Goal: Task Accomplishment & Management: Manage account settings

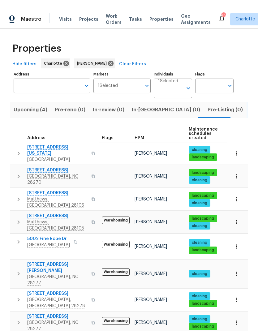
scroll to position [0, 13]
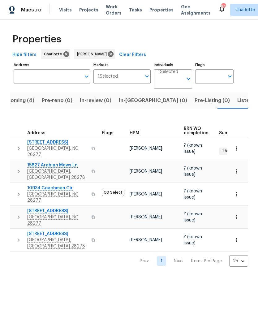
click at [237, 103] on span "Listed (27)" at bounding box center [250, 100] width 26 height 9
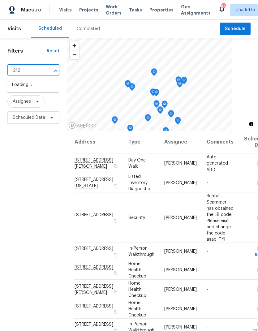
type input "1212 b"
click at [43, 100] on li "1212 Beechdale Dr, Charlotte, NC 28212" at bounding box center [33, 95] width 52 height 11
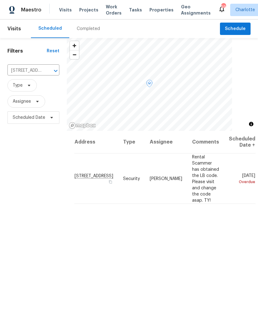
click at [0, 0] on icon at bounding box center [0, 0] width 0 height 0
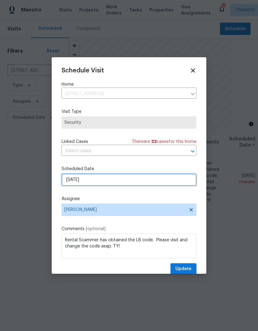
click at [96, 185] on input "9/4/2025" at bounding box center [128, 179] width 135 height 12
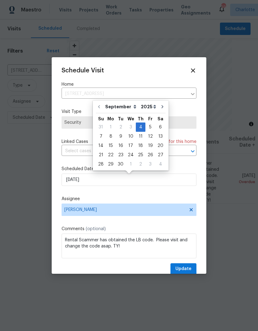
click at [186, 107] on div "Schedule Visit Home 1212 Beechdale Dr, Charlotte, NC 28212 ​ Visit Type Securit…" at bounding box center [128, 170] width 135 height 207
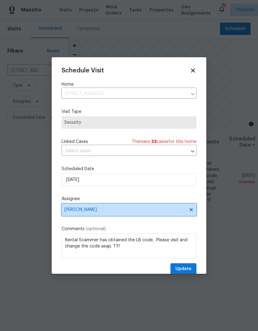
click at [192, 211] on icon at bounding box center [190, 209] width 3 height 3
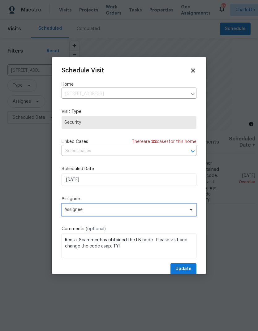
click at [189, 212] on icon at bounding box center [191, 209] width 5 height 5
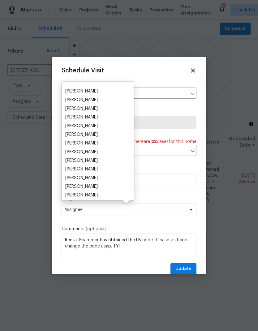
scroll to position [24, 0]
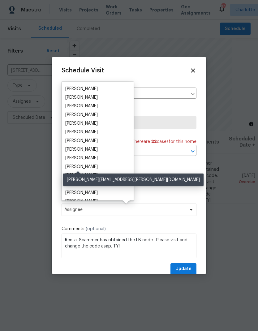
type input "Ryan"
click at [90, 164] on div "[PERSON_NAME]" at bounding box center [81, 166] width 32 height 6
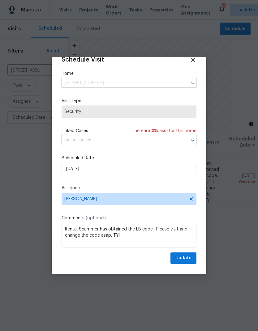
scroll to position [12, 0]
click at [193, 262] on button "Update" at bounding box center [183, 257] width 26 height 11
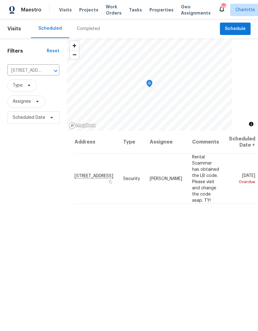
click at [50, 68] on icon "Clear" at bounding box center [48, 71] width 6 height 6
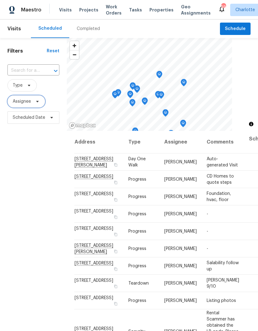
click at [45, 104] on span "Assignee" at bounding box center [26, 101] width 38 height 12
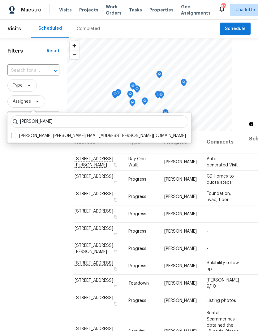
type input "Billy towle"
click at [17, 135] on label "Billy Towle william.towle@opendoor.com" at bounding box center [98, 136] width 175 height 6
click at [15, 135] on input "Billy Towle william.towle@opendoor.com" at bounding box center [13, 135] width 4 height 4
checkbox input "true"
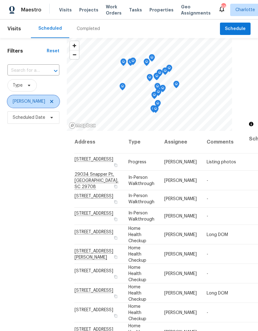
click at [49, 104] on icon at bounding box center [51, 101] width 5 height 5
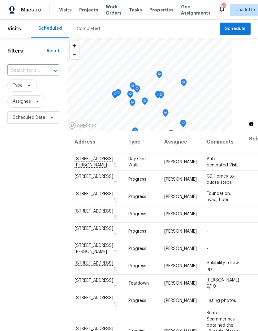
click at [37, 72] on input "text" at bounding box center [24, 71] width 35 height 10
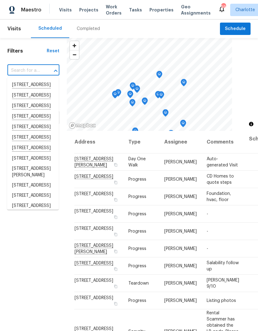
click at [58, 262] on div "Filters Reset ​ Type Assignee Scheduled Date" at bounding box center [33, 216] width 67 height 357
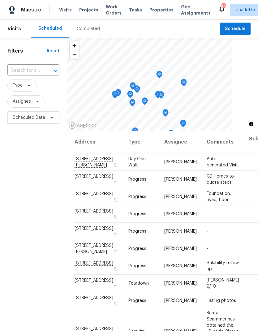
click at [37, 72] on input "text" at bounding box center [24, 71] width 35 height 10
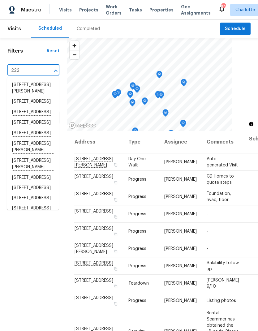
type input "2222"
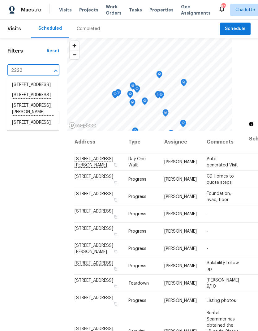
click at [39, 128] on li "2222 Merimac Dr, Charlotte, NC 28273" at bounding box center [33, 122] width 52 height 11
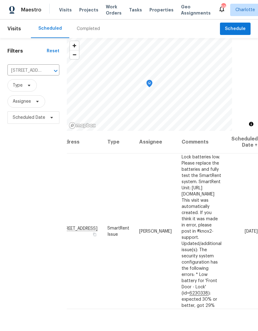
scroll to position [0, 44]
click at [0, 0] on icon at bounding box center [0, 0] width 0 height 0
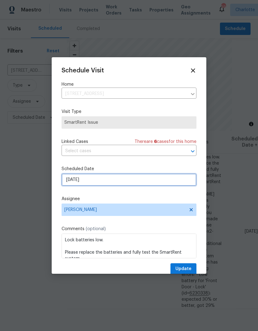
click at [142, 179] on input "9/6/2025" at bounding box center [128, 179] width 135 height 12
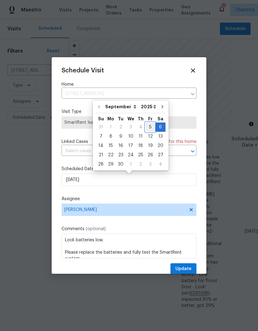
click at [146, 130] on div "5" at bounding box center [150, 127] width 10 height 9
type input "9/5/2025"
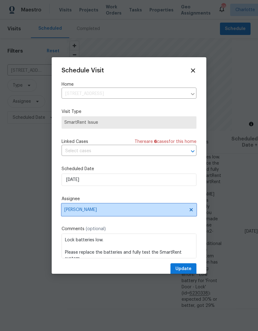
click at [193, 210] on icon at bounding box center [191, 209] width 5 height 5
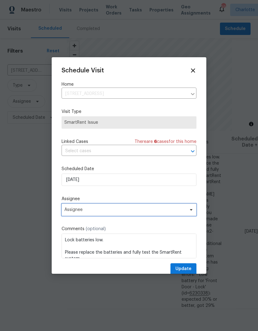
click at [188, 212] on span at bounding box center [190, 209] width 7 height 5
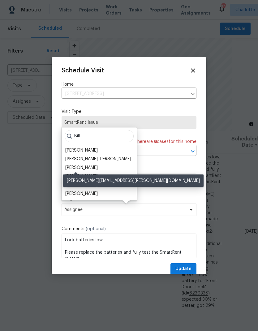
type input "Bill"
click at [83, 169] on div "Billy Towle" at bounding box center [81, 167] width 32 height 6
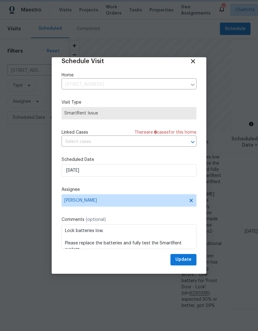
scroll to position [9, 0]
click at [185, 261] on span "Update" at bounding box center [183, 260] width 16 height 8
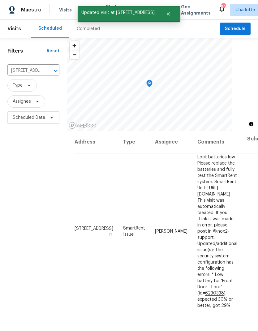
scroll to position [0, 0]
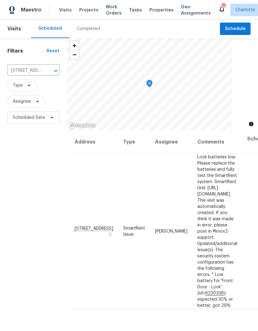
click at [25, 13] on div "Maestro" at bounding box center [20, 10] width 41 height 12
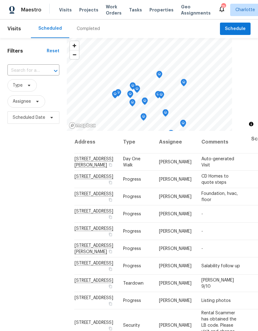
click at [41, 72] on input "text" at bounding box center [24, 71] width 35 height 10
type input "1709 m"
click at [43, 88] on li "1709 Masonic Dr, Charlotte, NC 28205" at bounding box center [33, 85] width 52 height 10
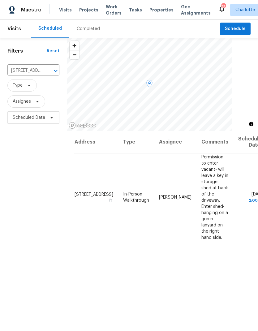
click at [223, 238] on div "Address Type Assignee Comments Scheduled Date ↑ 1709 Masonic Dr, Charlotte, NC …" at bounding box center [162, 263] width 191 height 265
click at [0, 0] on icon at bounding box center [0, 0] width 0 height 0
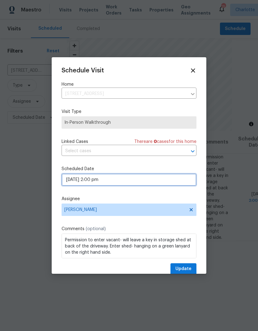
click at [96, 182] on input "09/05/2025 2:00 pm" at bounding box center [128, 179] width 135 height 12
select select "pm"
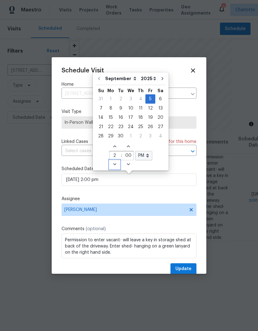
click at [112, 164] on icon "Decrease hours (12hr clock)" at bounding box center [114, 164] width 5 height 5
type input "09/05/2025 1:00 pm"
type input "1"
click at [112, 165] on icon "Decrease hours (12hr clock)" at bounding box center [114, 164] width 5 height 5
type input "09/05/2025 12:00 pm"
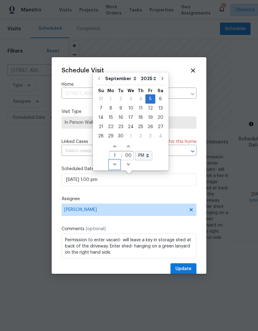
type input "12"
click at [189, 269] on span "Update" at bounding box center [183, 269] width 16 height 8
